Goal: Task Accomplishment & Management: Use online tool/utility

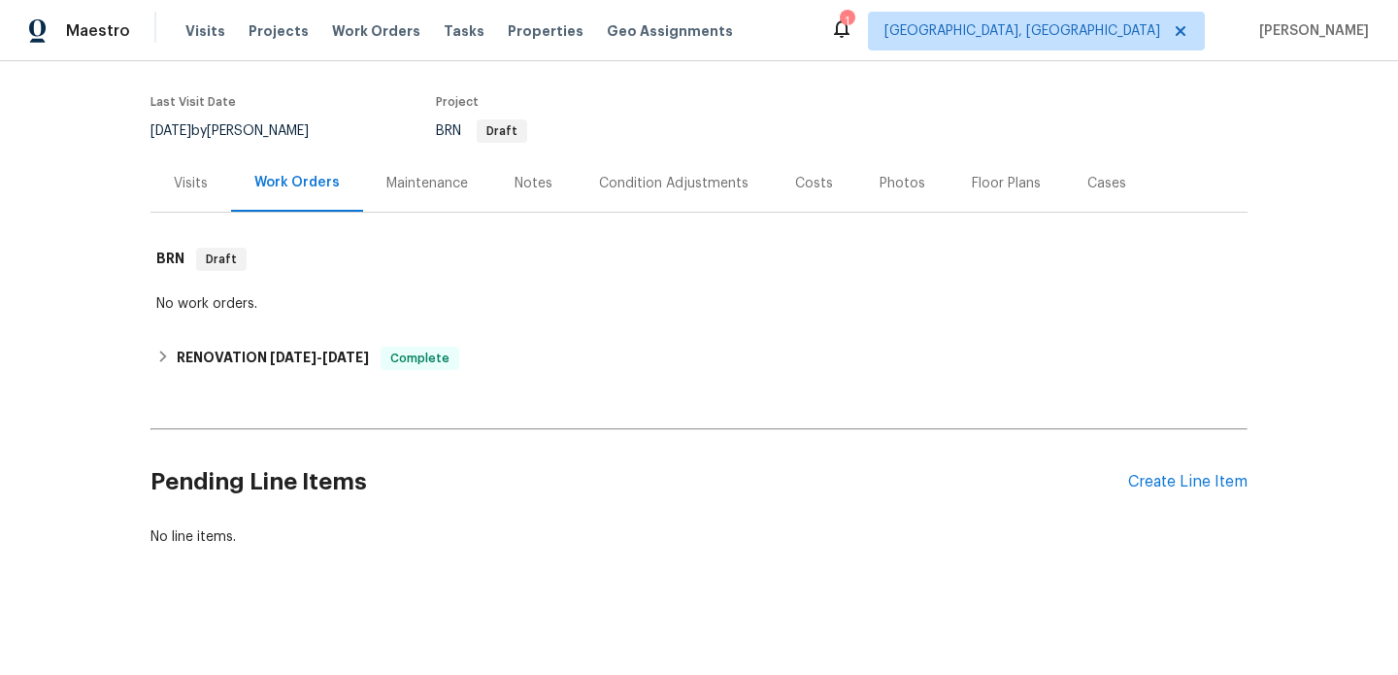
scroll to position [144, 0]
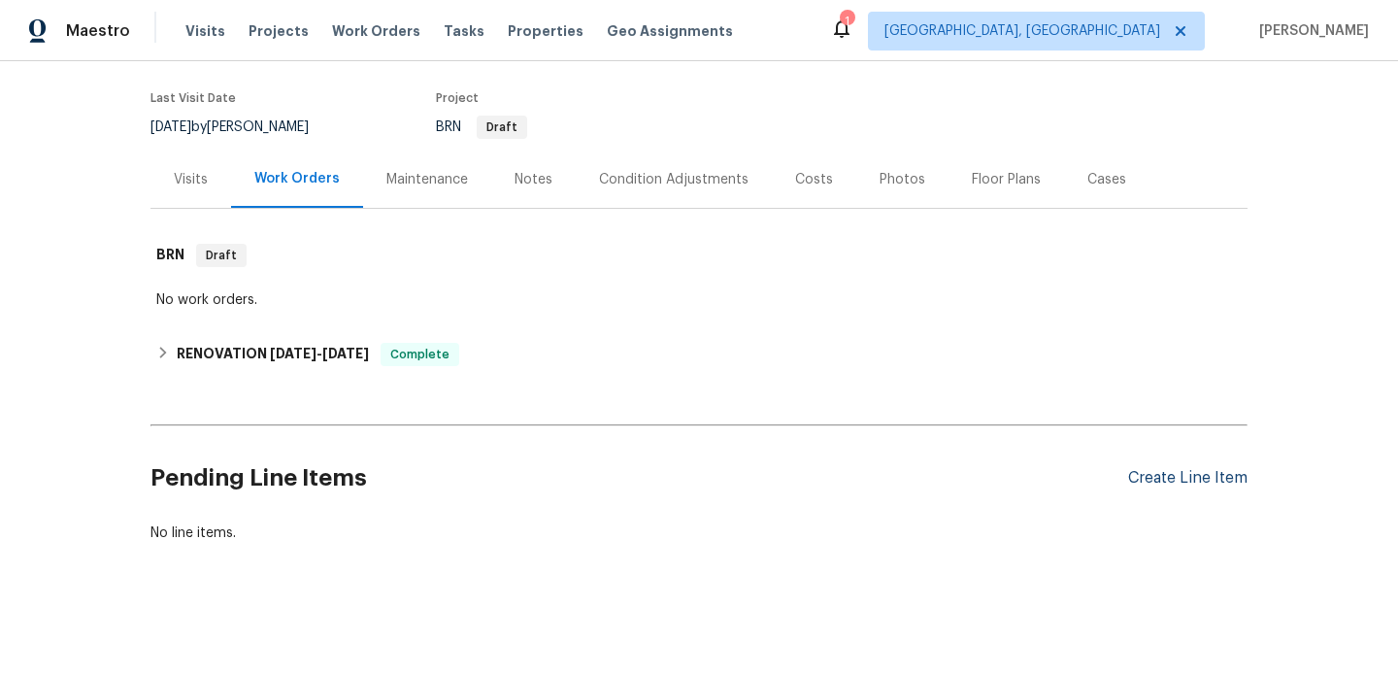
click at [1188, 478] on div "Create Line Item" at bounding box center [1187, 478] width 119 height 18
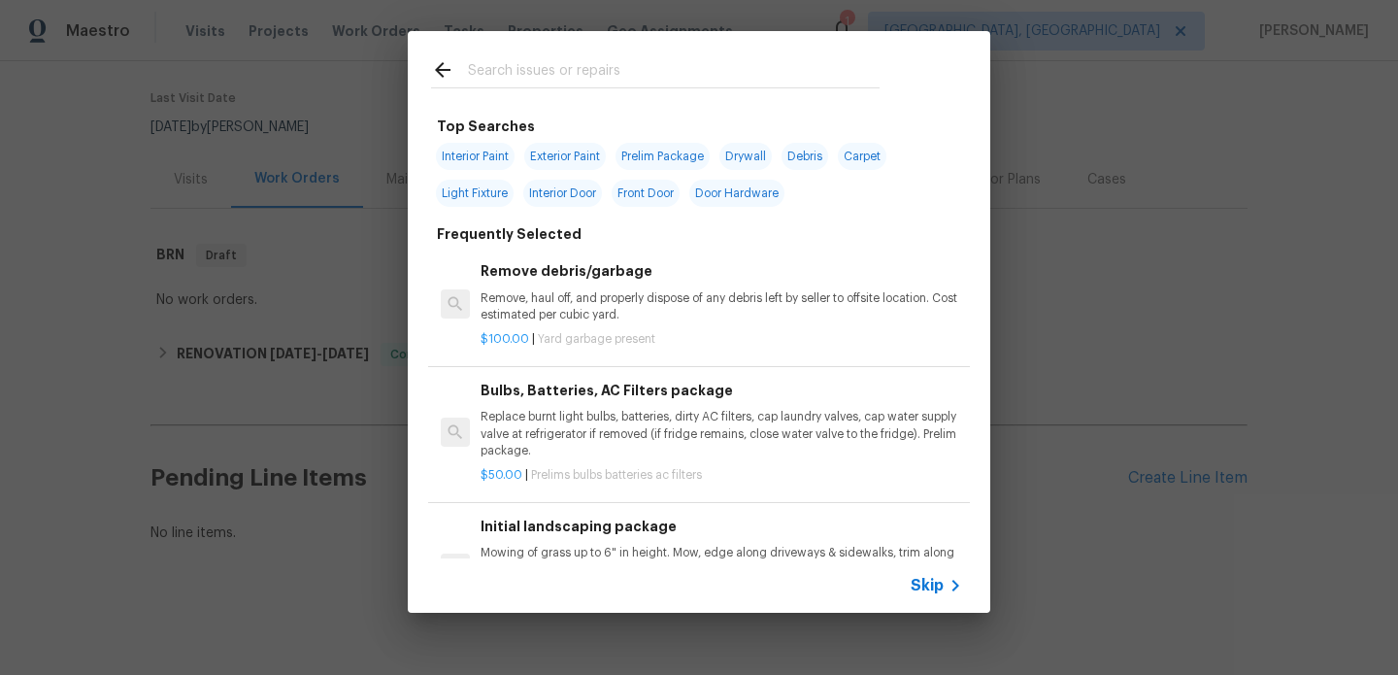
click at [583, 149] on span "Exterior Paint" at bounding box center [565, 156] width 82 height 27
type input "Exterior Paint"
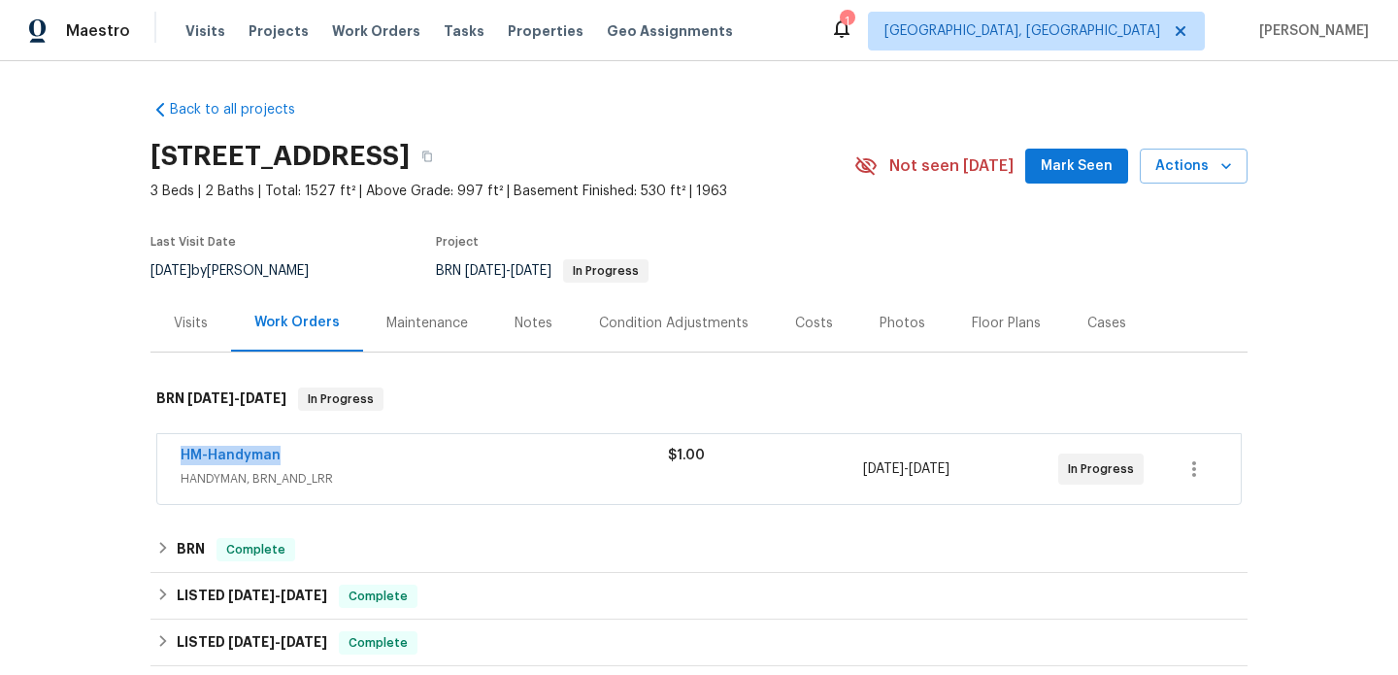
drag, startPoint x: 294, startPoint y: 456, endPoint x: 173, endPoint y: 456, distance: 121.3
click at [173, 456] on div "HM-Handyman HANDYMAN, BRN_AND_LRR $1.00 [DATE] - [DATE] In Progress" at bounding box center [698, 469] width 1083 height 70
copy link "HM-Handyman"
